Goal: Find specific page/section: Find specific page/section

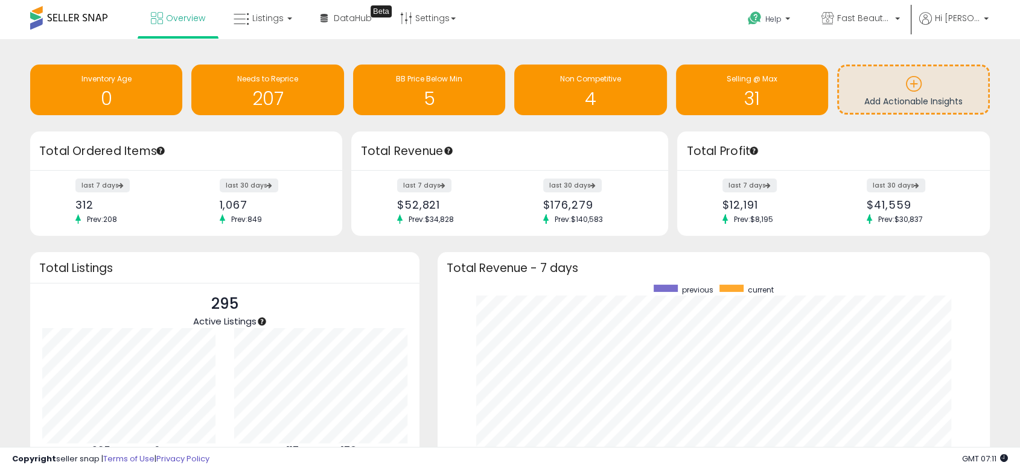
scroll to position [228, 528]
click at [286, 9] on link "Listings" at bounding box center [263, 18] width 77 height 36
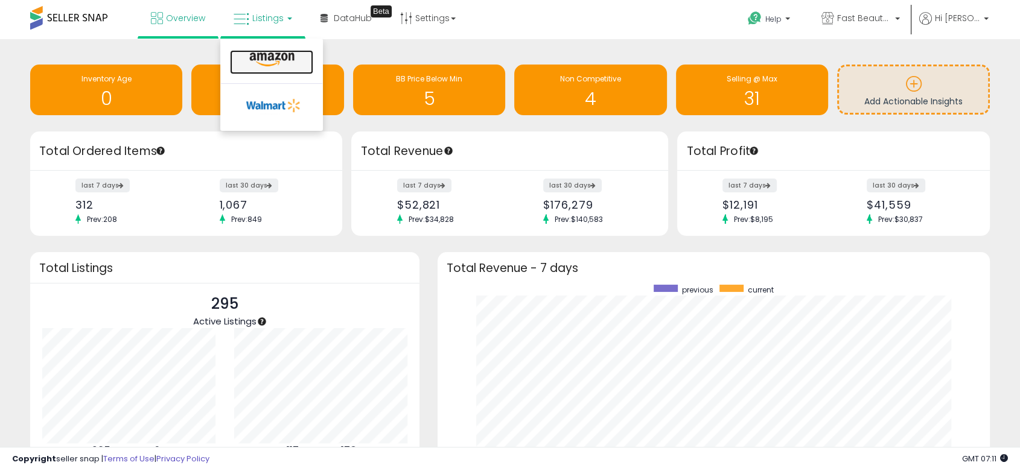
click at [281, 53] on icon at bounding box center [272, 60] width 53 height 16
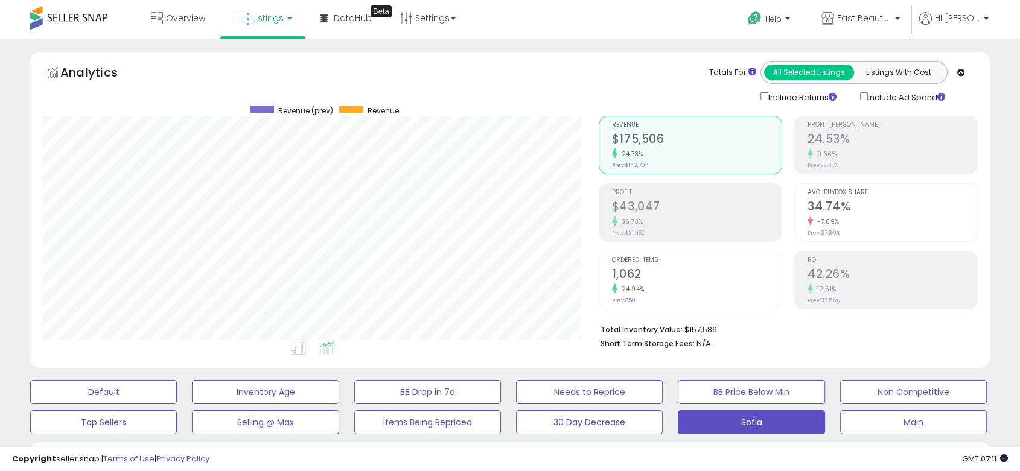
scroll to position [247, 555]
click at [879, 12] on span "Fast Beauty ([GEOGRAPHIC_DATA])" at bounding box center [864, 18] width 54 height 12
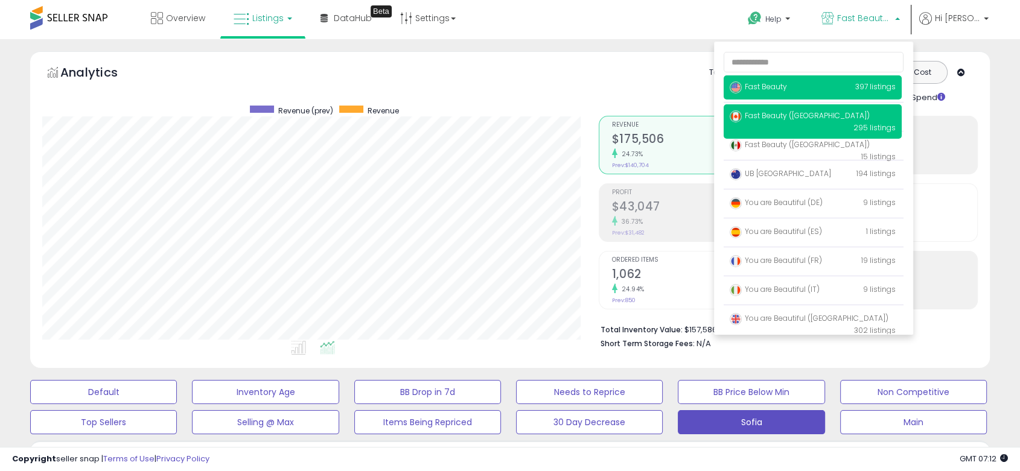
click at [765, 88] on span "Fast Beauty" at bounding box center [758, 86] width 57 height 10
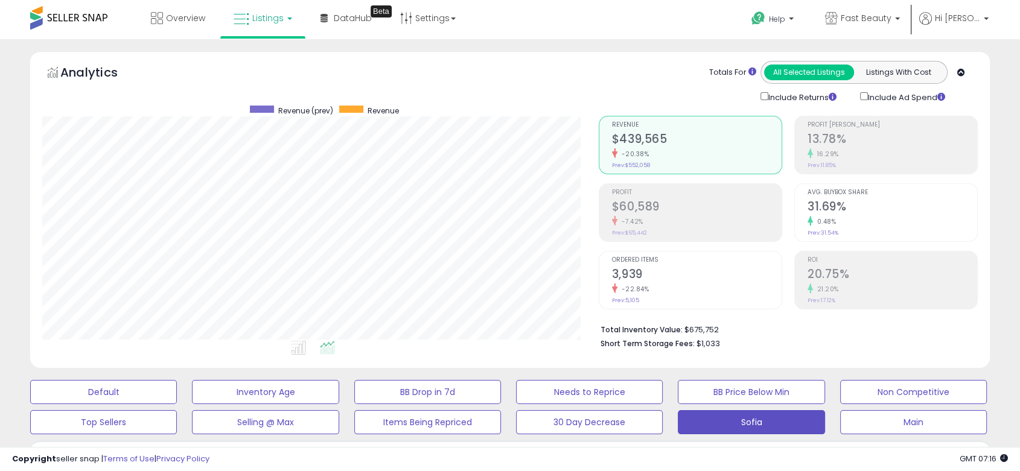
scroll to position [247, 555]
click at [879, 26] on p "Fast Beauty" at bounding box center [862, 19] width 75 height 15
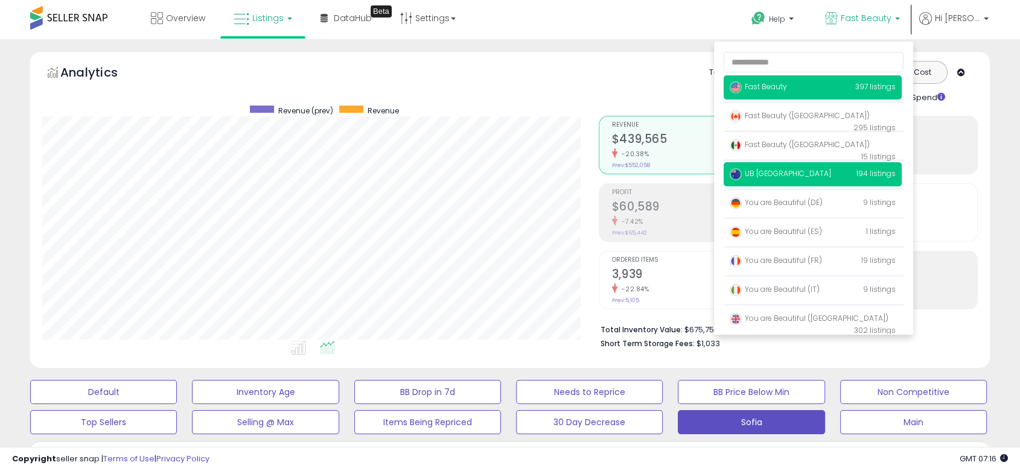
click at [782, 178] on span "UB [GEOGRAPHIC_DATA]" at bounding box center [780, 173] width 101 height 10
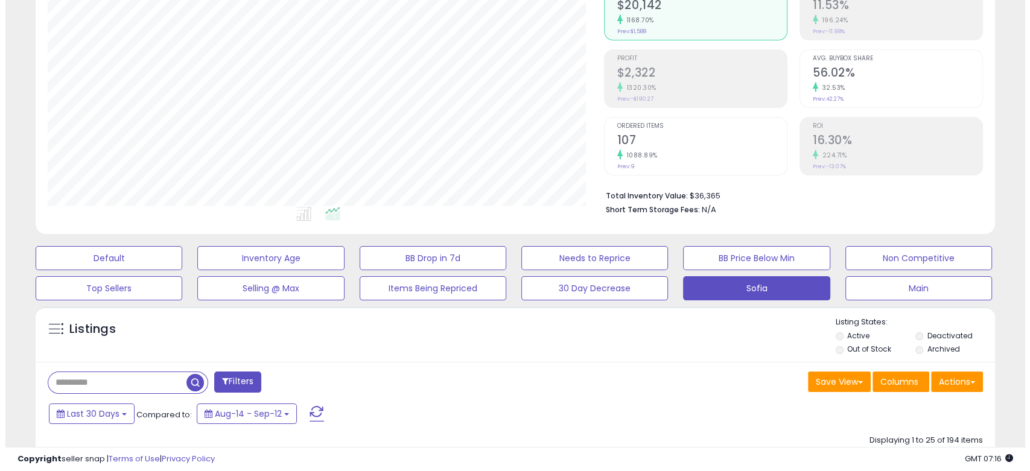
scroll to position [268, 0]
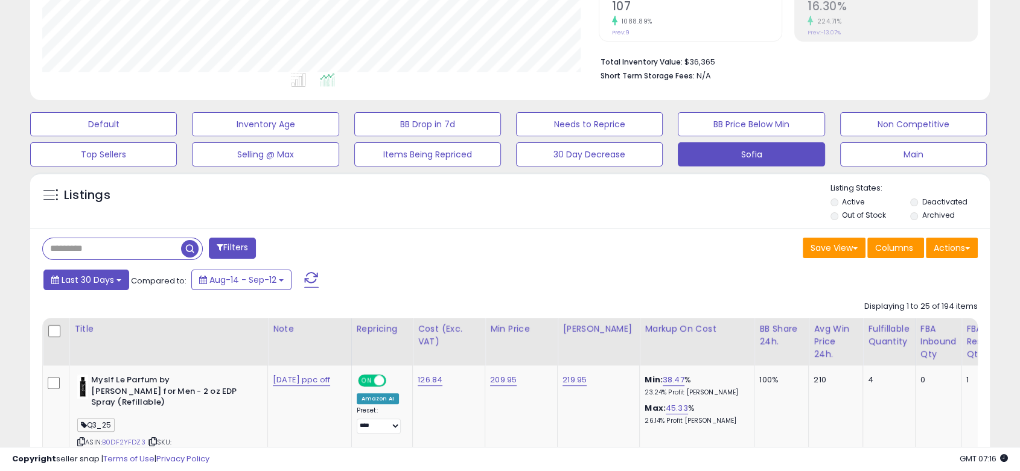
click at [82, 275] on span "Last 30 Days" at bounding box center [88, 280] width 53 height 12
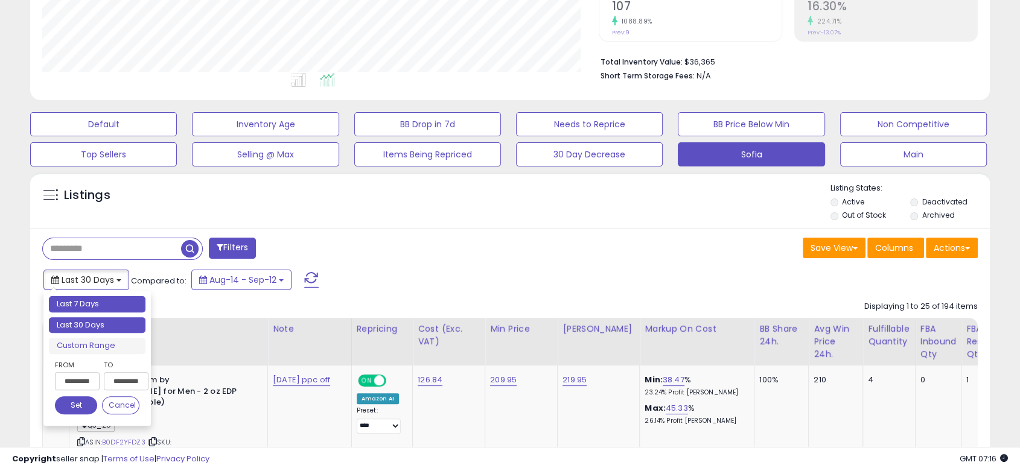
type input "**********"
click at [80, 308] on li "Last 7 Days" at bounding box center [97, 304] width 97 height 16
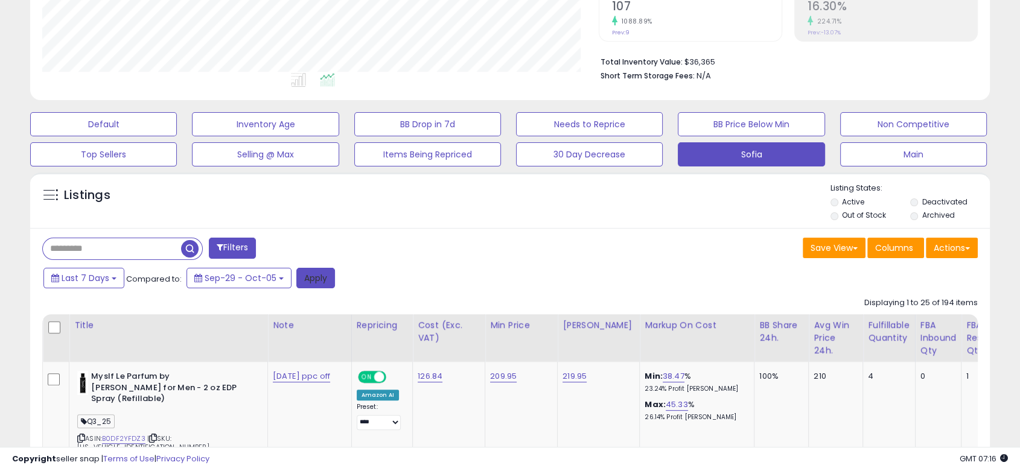
click at [324, 284] on button "Apply" at bounding box center [315, 278] width 39 height 21
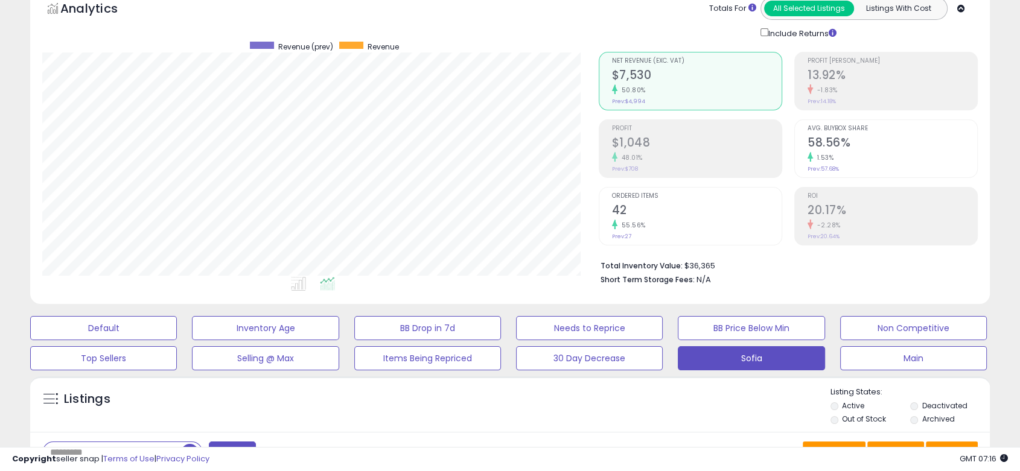
scroll to position [0, 0]
